Goal: Complete application form

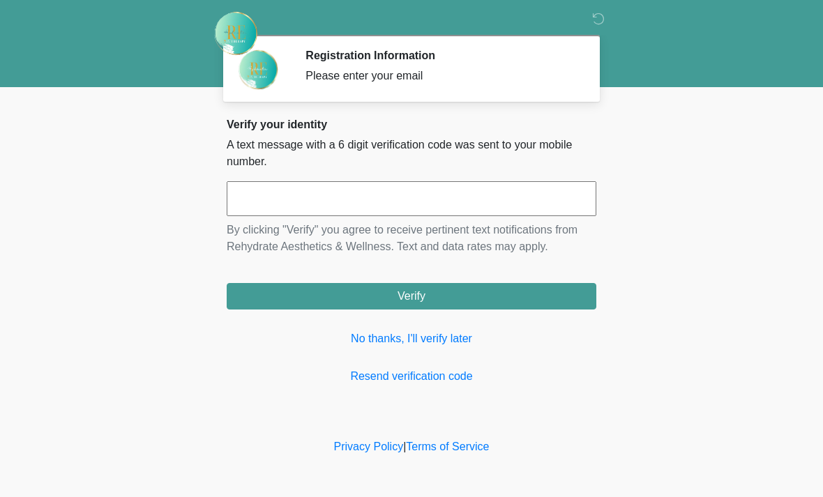
click at [257, 202] on input "text" at bounding box center [412, 198] width 370 height 35
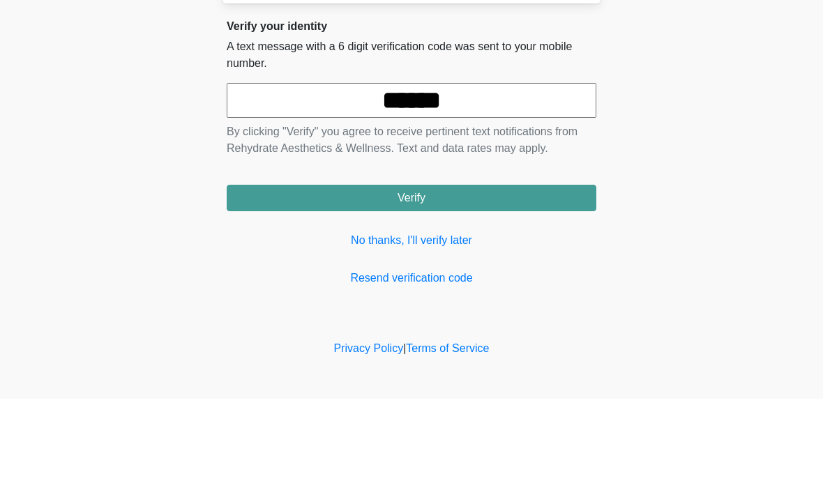
type input "******"
click at [457, 283] on button "Verify" at bounding box center [412, 296] width 370 height 26
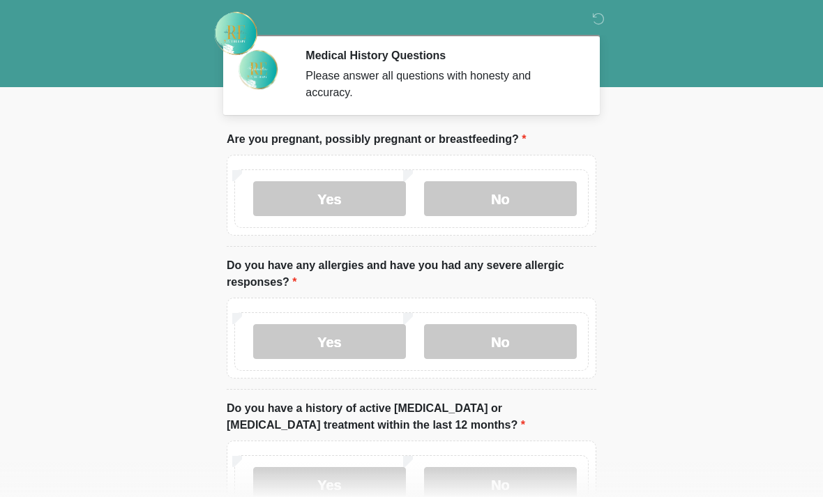
click at [506, 194] on label "No" at bounding box center [500, 198] width 153 height 35
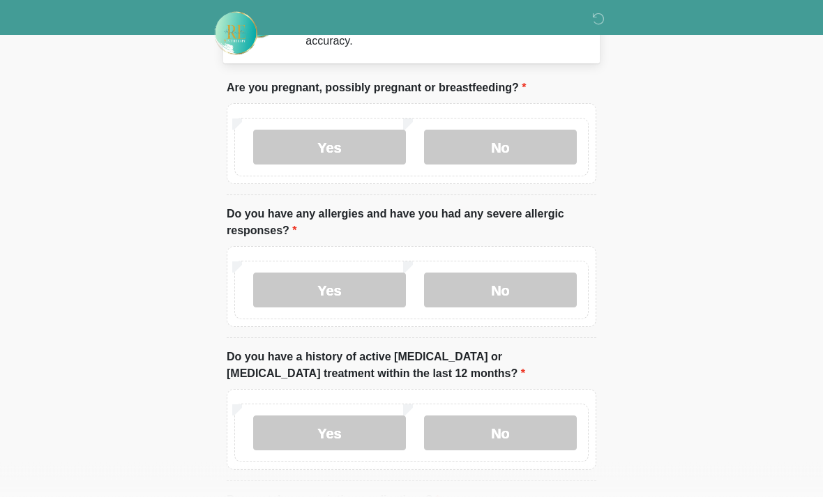
scroll to position [56, 0]
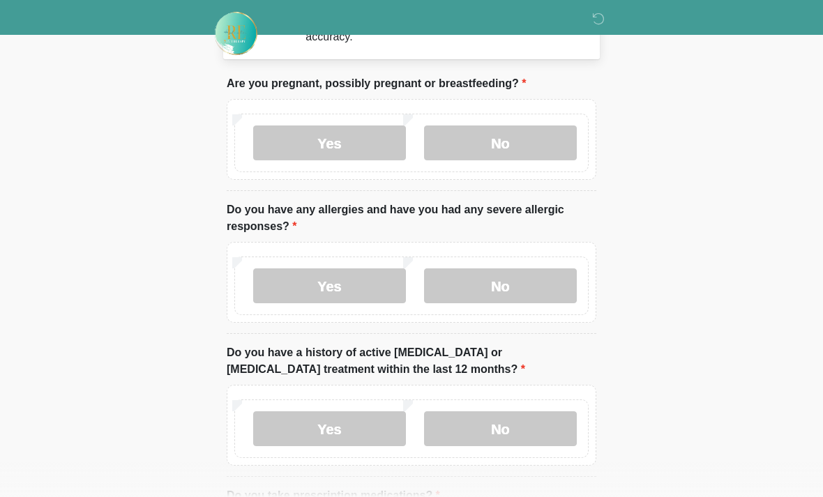
click at [538, 282] on label "No" at bounding box center [500, 285] width 153 height 35
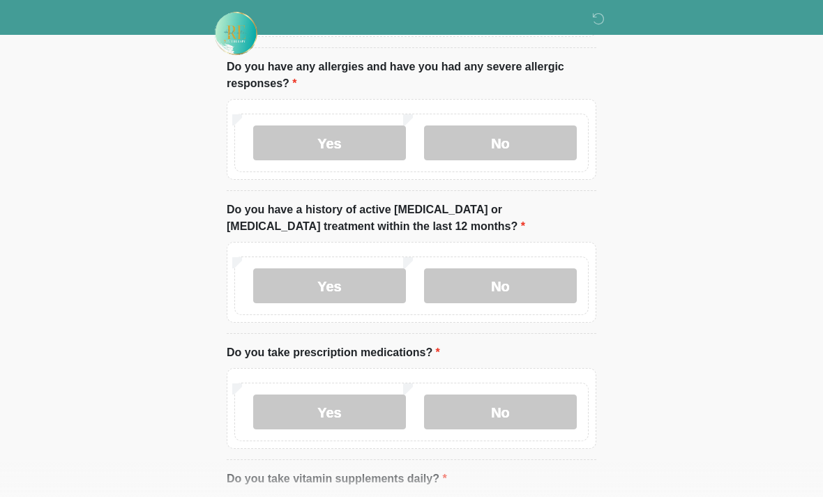
scroll to position [201, 0]
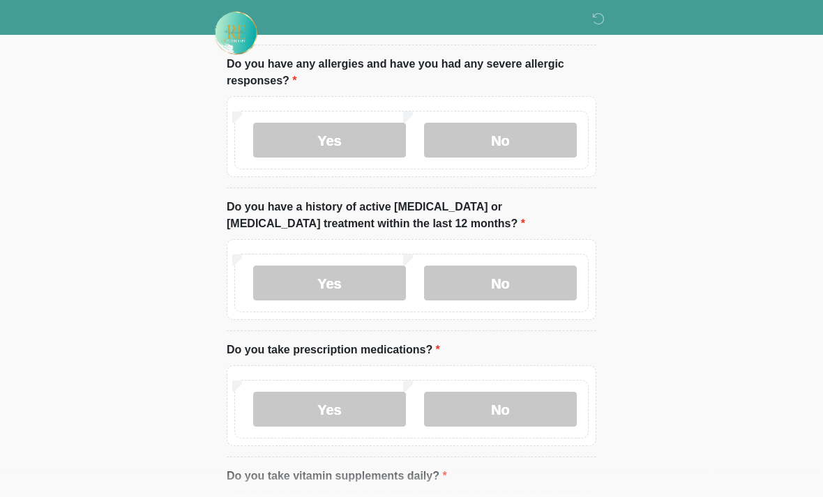
click at [528, 278] on label "No" at bounding box center [500, 283] width 153 height 35
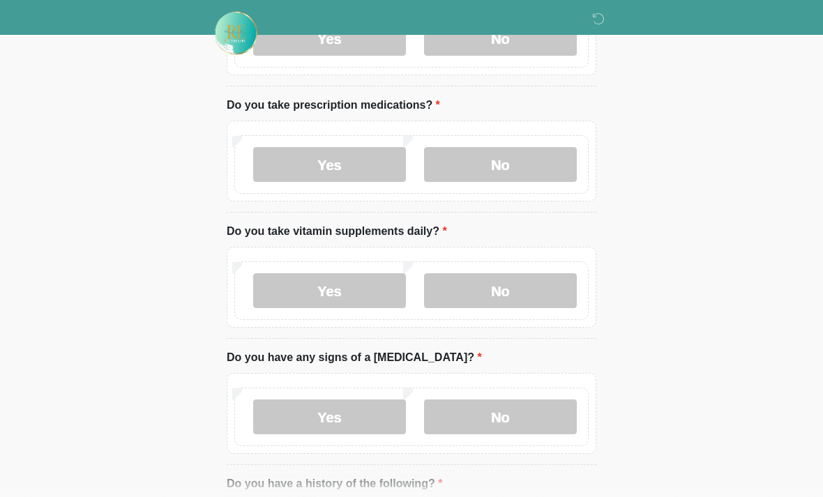
scroll to position [444, 0]
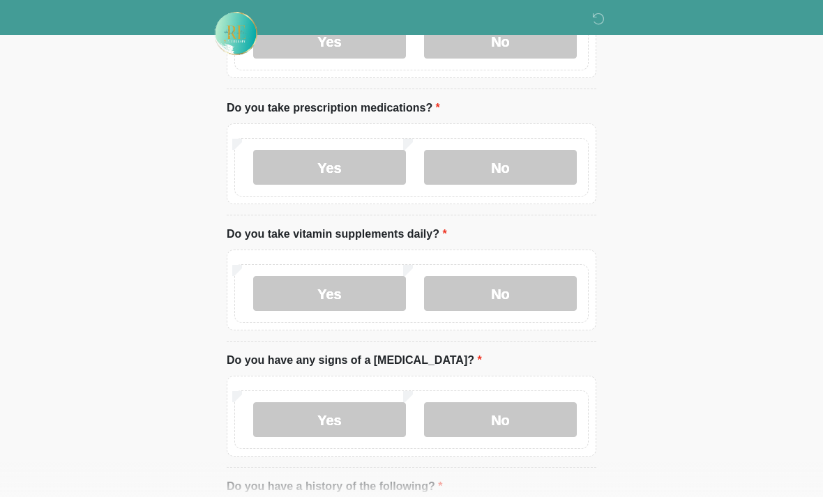
click at [527, 155] on label "No" at bounding box center [500, 167] width 153 height 35
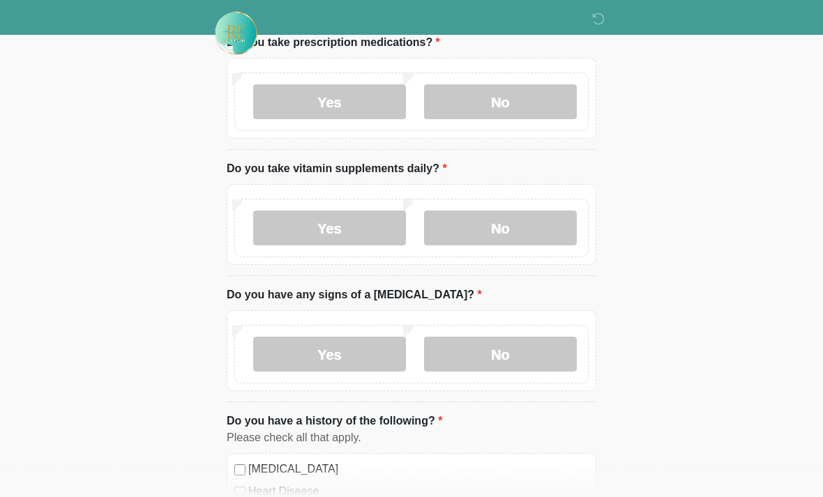
scroll to position [509, 0]
click at [531, 217] on label "No" at bounding box center [500, 228] width 153 height 35
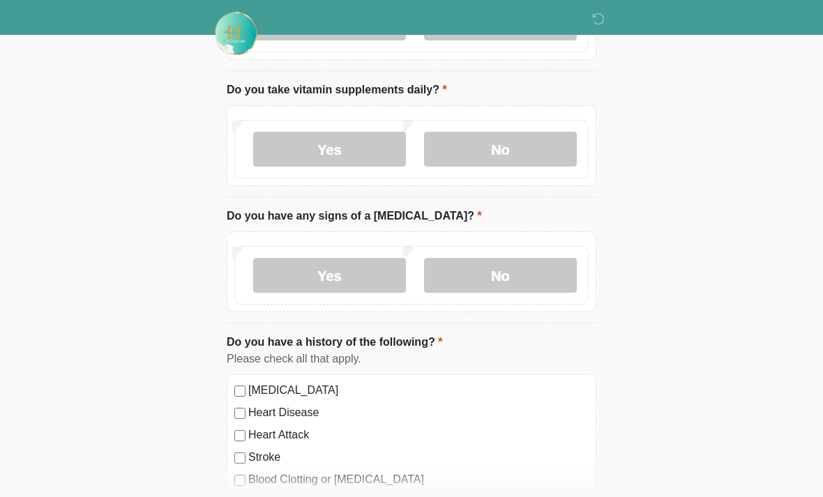
scroll to position [592, 0]
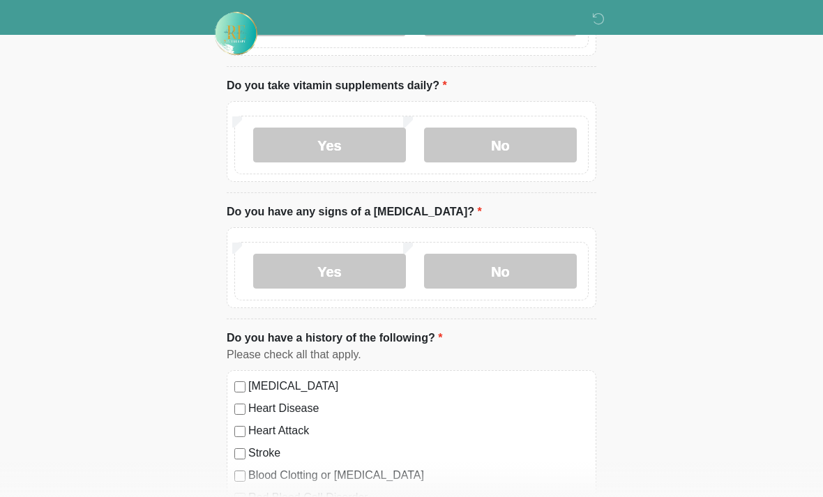
click at [526, 268] on label "No" at bounding box center [500, 271] width 153 height 35
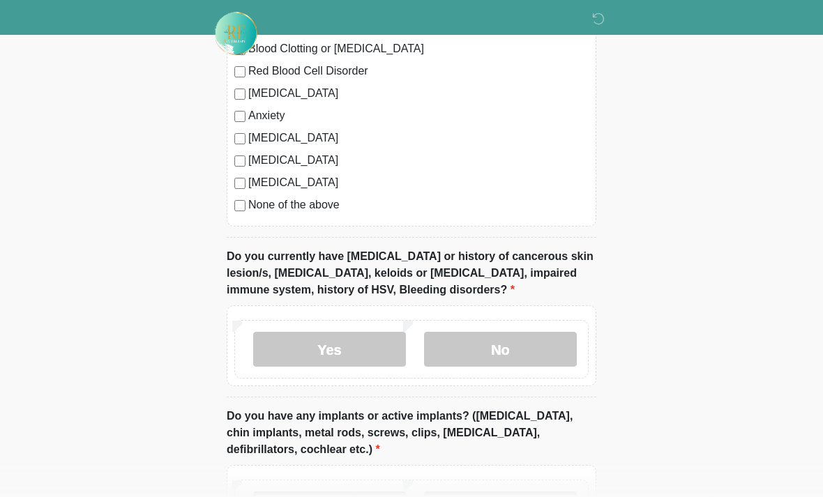
scroll to position [1040, 0]
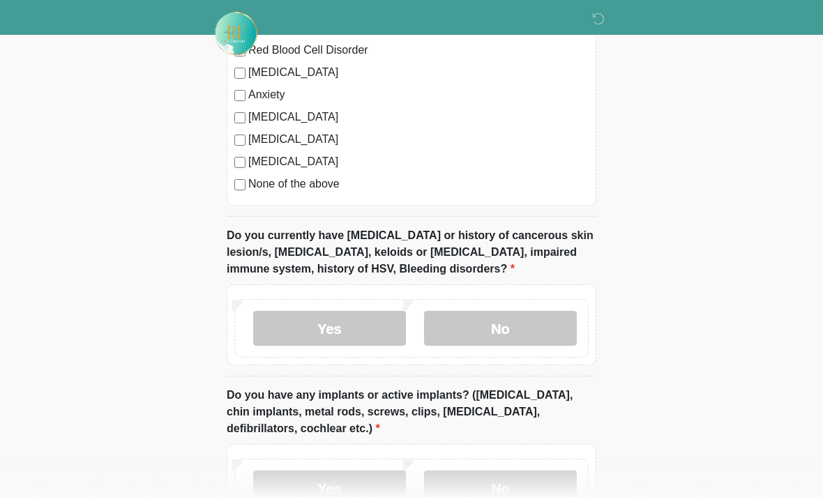
click at [524, 327] on label "No" at bounding box center [500, 328] width 153 height 35
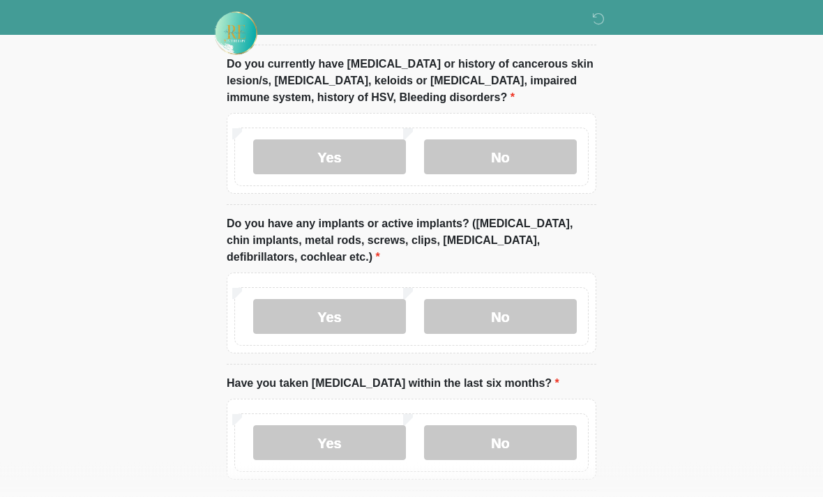
scroll to position [1211, 0]
click at [521, 310] on label "No" at bounding box center [500, 316] width 153 height 35
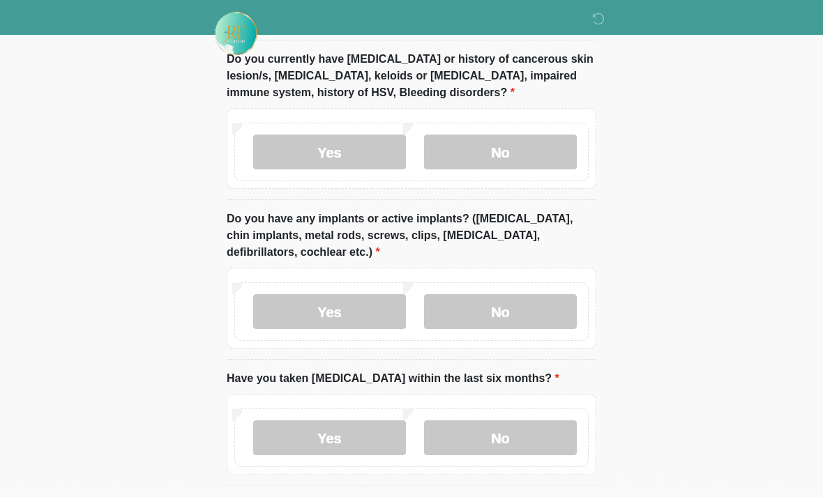
scroll to position [1270, 0]
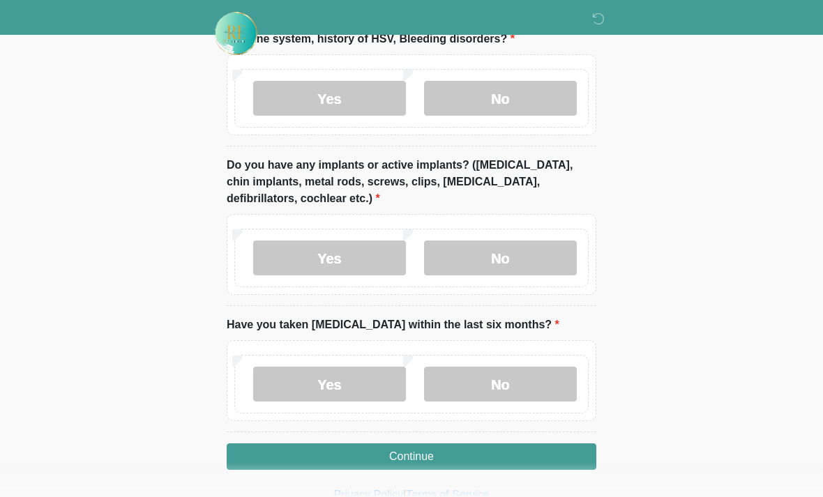
click at [547, 381] on label "No" at bounding box center [500, 384] width 153 height 35
click at [536, 450] on button "Continue" at bounding box center [412, 457] width 370 height 26
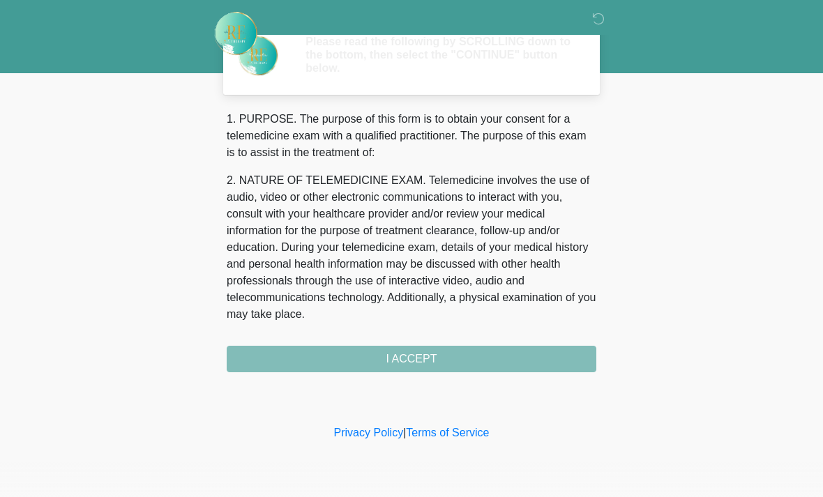
scroll to position [0, 0]
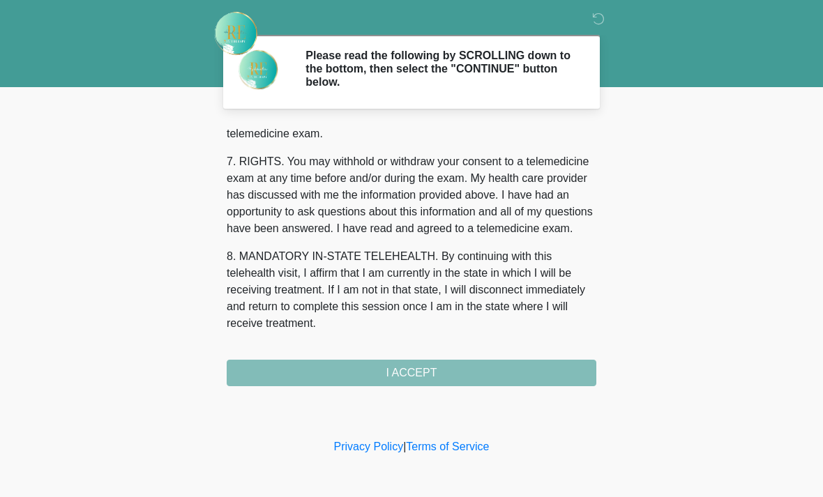
click at [494, 364] on div "1. PURPOSE. The purpose of this form is to obtain your consent for a telemedici…" at bounding box center [412, 256] width 370 height 262
click at [494, 363] on button "I ACCEPT" at bounding box center [412, 373] width 370 height 26
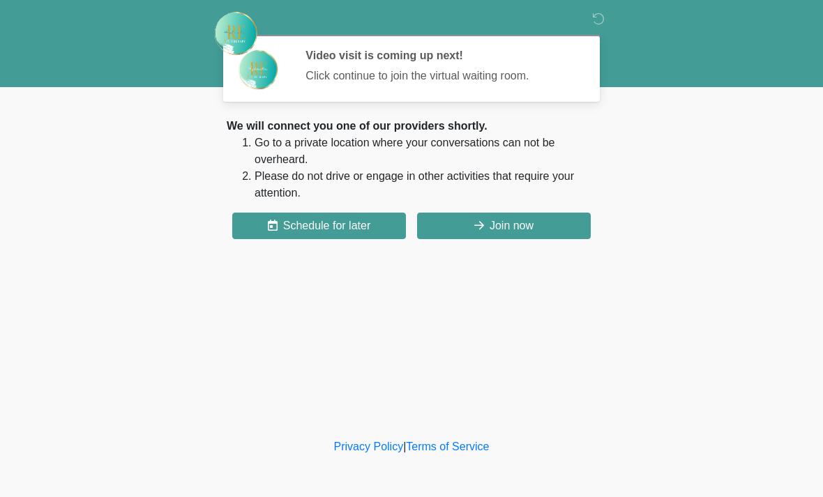
click at [552, 231] on button "Join now" at bounding box center [504, 226] width 174 height 26
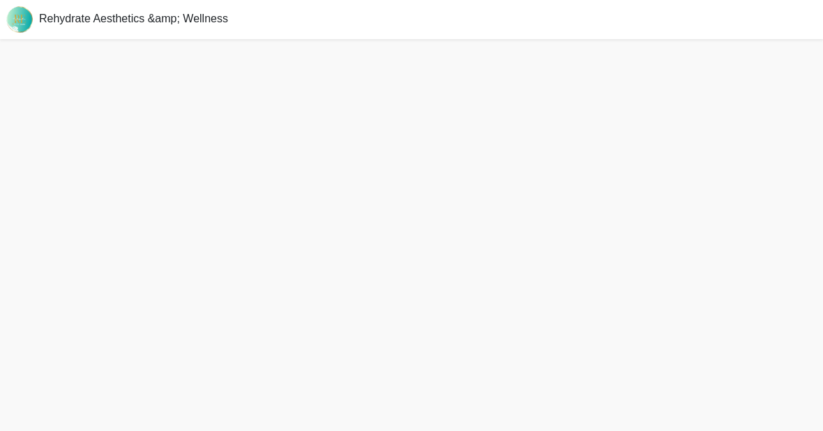
scroll to position [4, 0]
